Goal: Find specific page/section: Find specific page/section

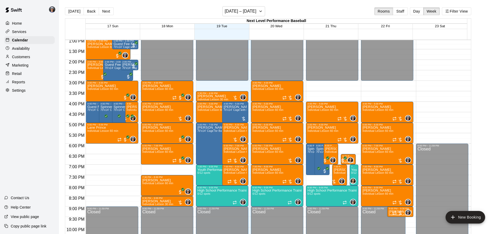
scroll to position [304, 0]
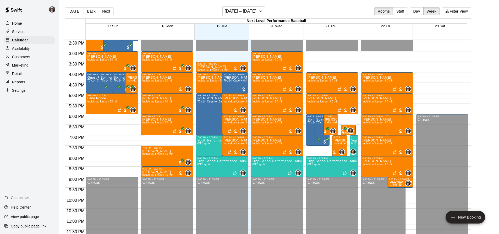
click at [393, 122] on div "[PERSON_NAME] Individual Lesson 60 min 0" at bounding box center [386, 235] width 49 height 234
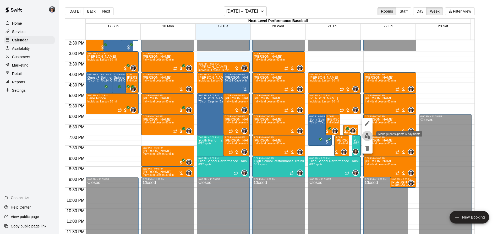
click at [370, 137] on img "edit" at bounding box center [367, 136] width 6 height 6
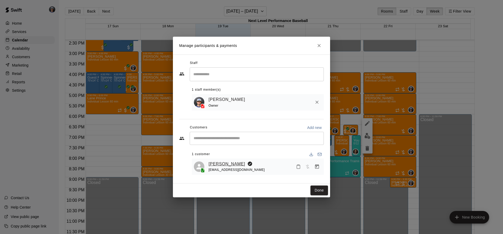
click at [228, 163] on link "[PERSON_NAME]" at bounding box center [226, 163] width 37 height 7
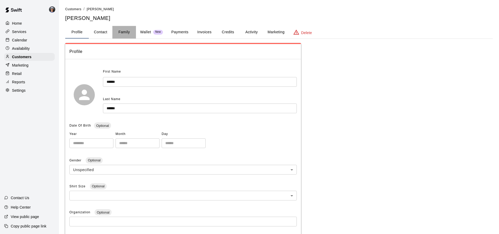
click at [130, 30] on button "Family" at bounding box center [124, 32] width 24 height 13
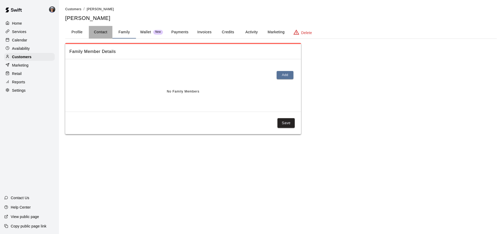
click at [107, 30] on button "Contact" at bounding box center [101, 32] width 24 height 13
select select "**"
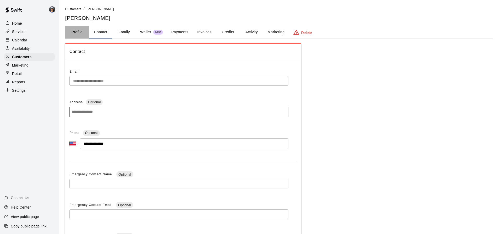
click at [83, 29] on button "Profile" at bounding box center [77, 32] width 24 height 13
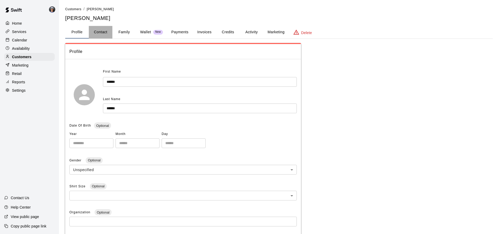
click at [105, 29] on button "Contact" at bounding box center [101, 32] width 24 height 13
select select "**"
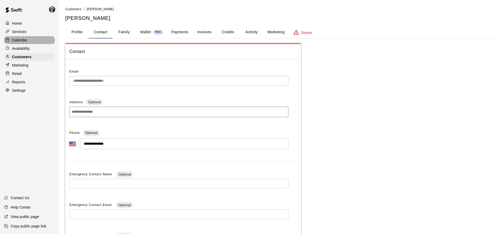
click at [23, 42] on p "Calendar" at bounding box center [19, 39] width 15 height 5
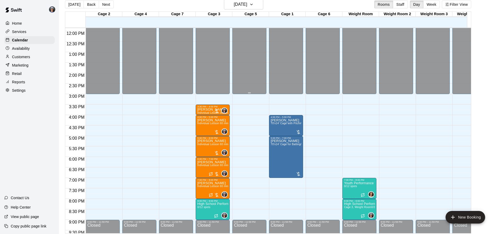
scroll to position [8, 0]
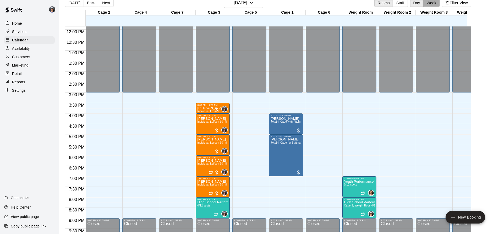
click at [439, 6] on button "Week" at bounding box center [431, 3] width 16 height 8
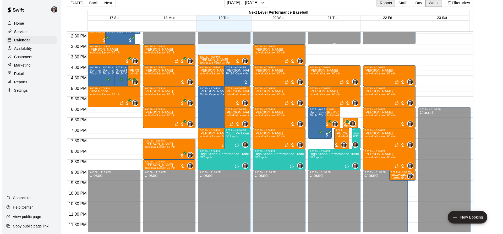
scroll to position [304, 0]
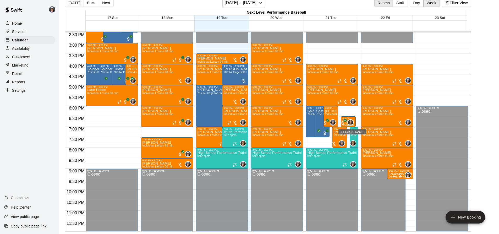
click at [351, 124] on img "Grayson Hickert" at bounding box center [350, 122] width 5 height 5
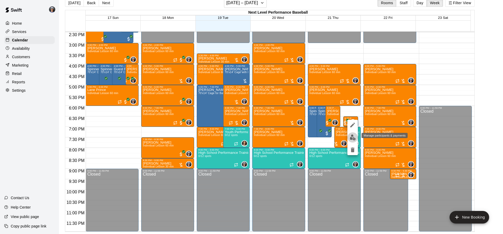
click at [347, 137] on button "edit" at bounding box center [352, 137] width 10 height 10
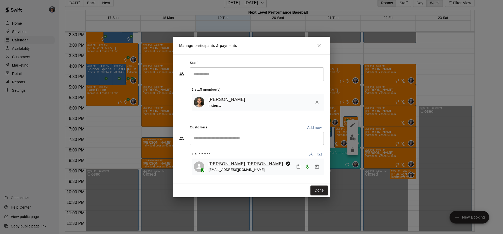
click at [227, 162] on link "[PERSON_NAME] [PERSON_NAME]" at bounding box center [245, 163] width 75 height 7
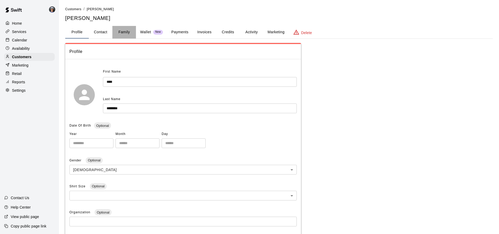
click at [130, 33] on button "Family" at bounding box center [124, 32] width 24 height 13
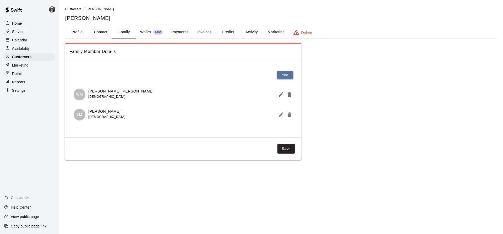
click at [29, 37] on div "Calendar" at bounding box center [29, 40] width 51 height 8
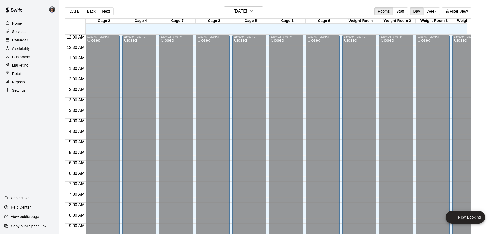
scroll to position [248, 0]
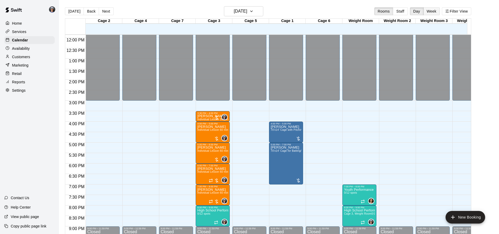
click at [438, 11] on button "Week" at bounding box center [431, 11] width 16 height 8
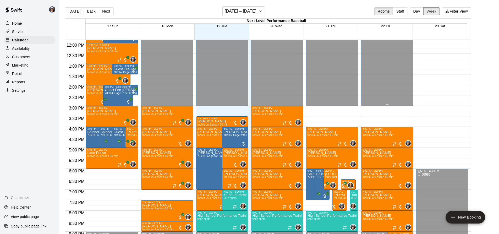
scroll to position [275, 0]
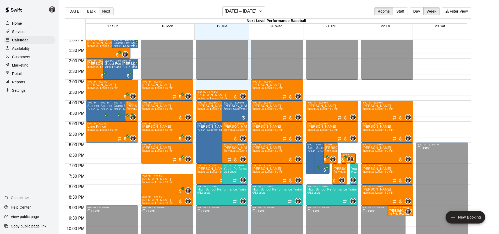
click at [103, 9] on button "Next" at bounding box center [106, 11] width 15 height 8
